Goal: Use online tool/utility

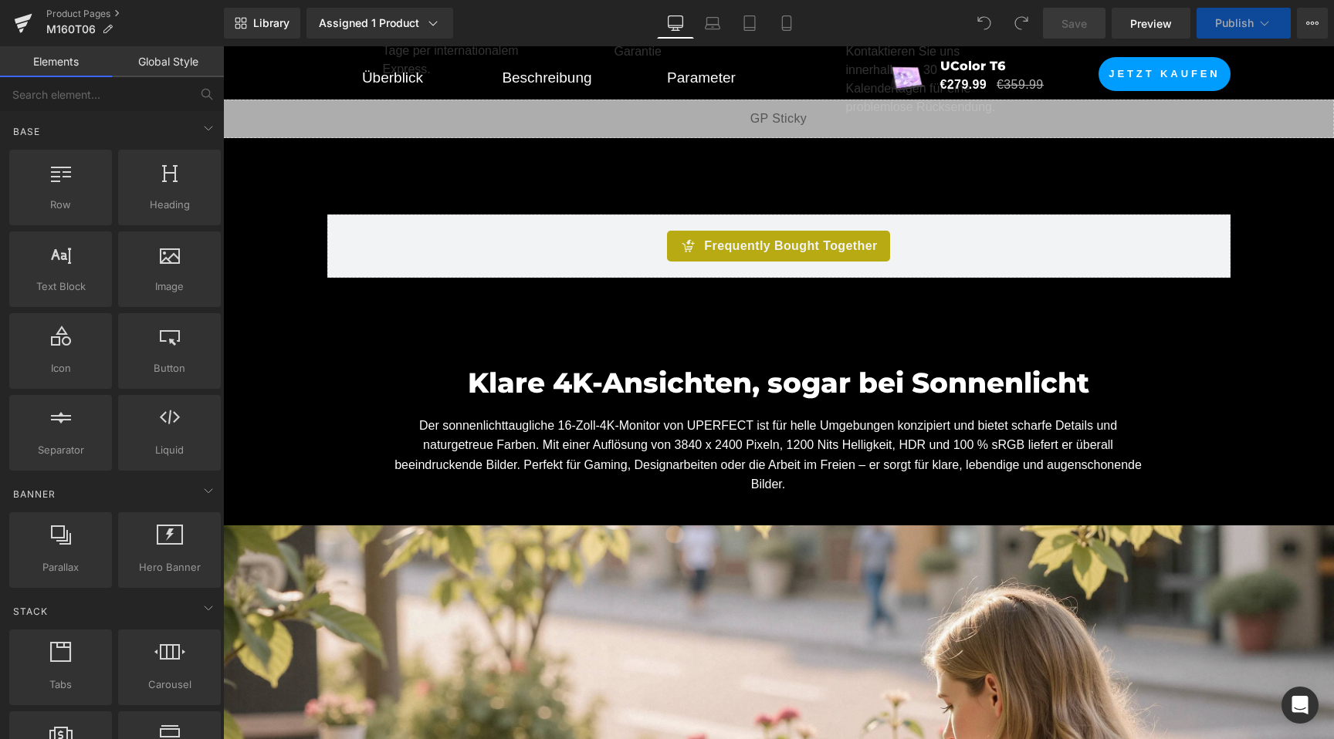
scroll to position [1049, 0]
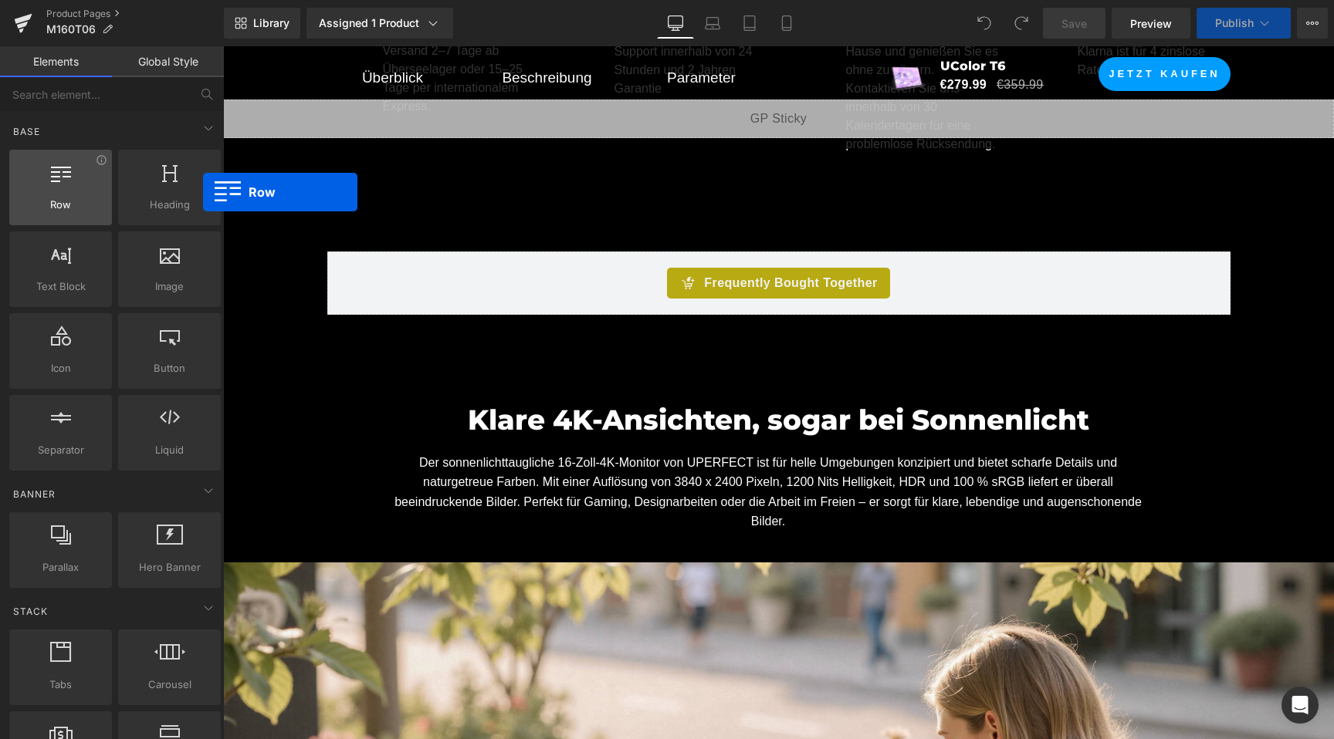
drag, startPoint x: 63, startPoint y: 172, endPoint x: 46, endPoint y: 174, distance: 17.1
click at [85, 138] on div "Base Row rows, columns, layouts, div Heading headings, titles, h1,h2,h3,h4,h5,h…" at bounding box center [115, 292] width 218 height 363
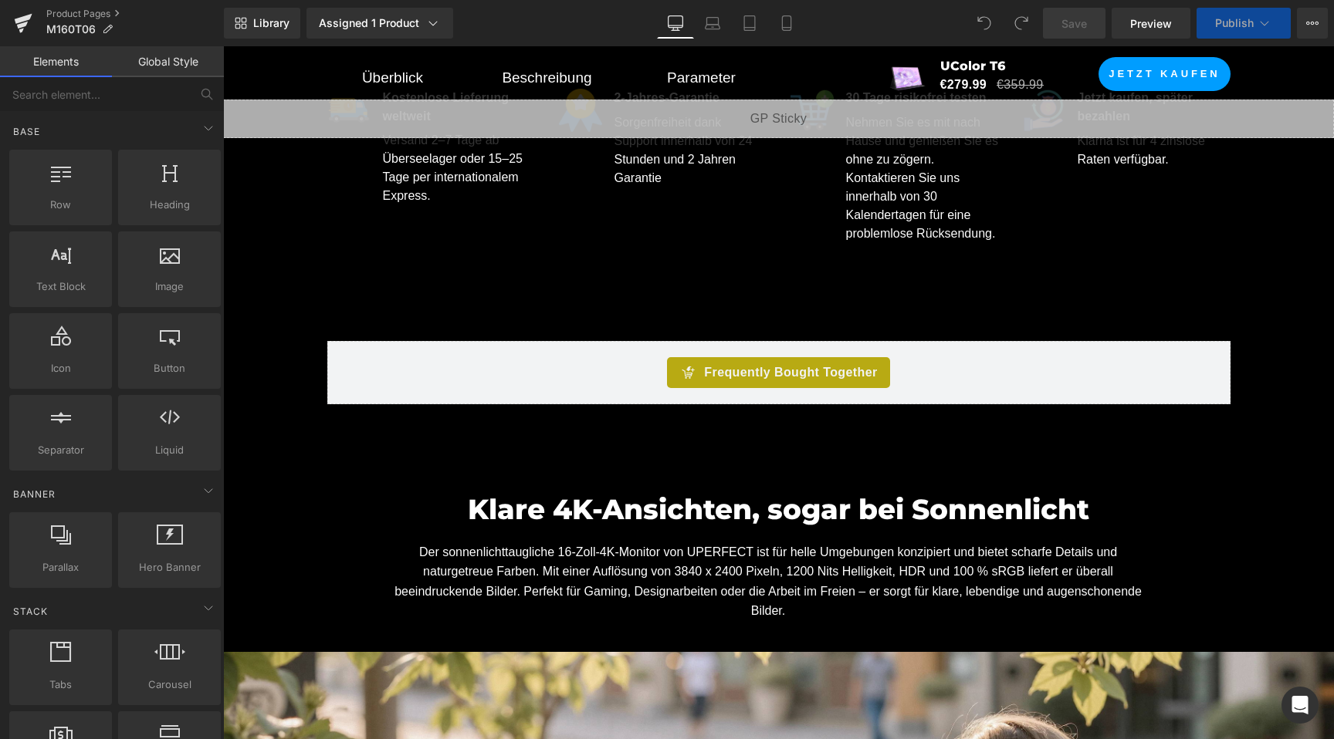
scroll to position [1244, 0]
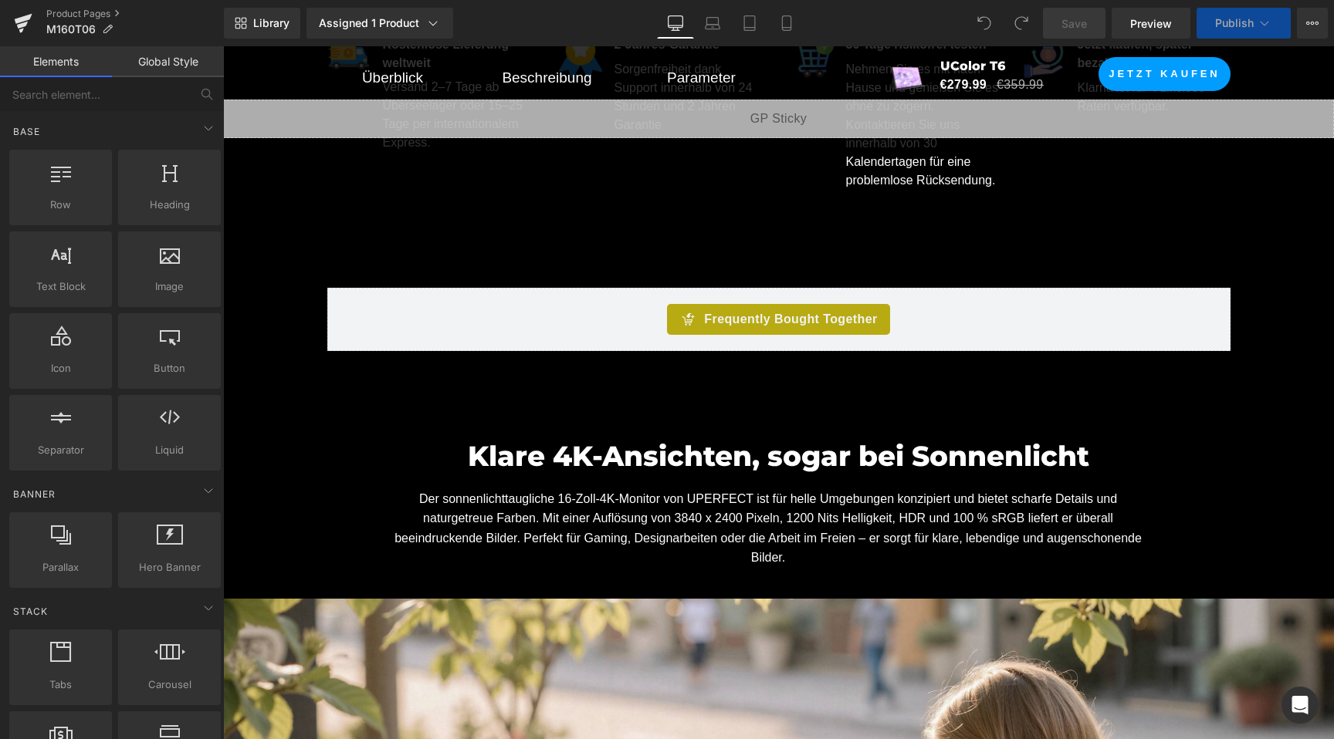
click at [198, 249] on div "Row rows, columns, layouts, div Heading headings, titles, h1,h2,h3,h4,h5,h6 Tex…" at bounding box center [115, 310] width 218 height 327
click at [191, 65] on link "Global Style" at bounding box center [168, 61] width 112 height 31
click at [54, 69] on link "Elements" at bounding box center [56, 61] width 112 height 31
click at [143, 63] on link "Global Style" at bounding box center [168, 61] width 112 height 31
